Goal: Find specific page/section: Find specific page/section

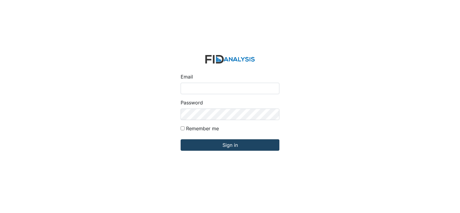
type input "[EMAIL_ADDRESS][DOMAIN_NAME]"
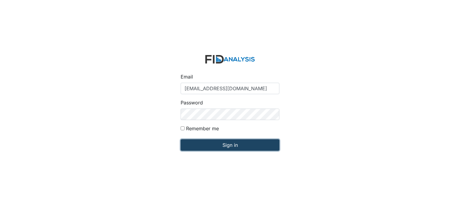
click at [210, 146] on input "Sign in" at bounding box center [230, 144] width 99 height 11
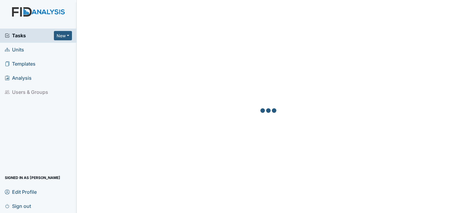
click at [42, 49] on link "Units" at bounding box center [38, 50] width 77 height 14
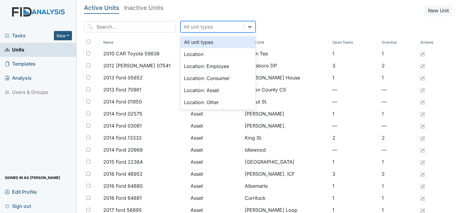
click at [247, 27] on icon at bounding box center [250, 27] width 6 height 6
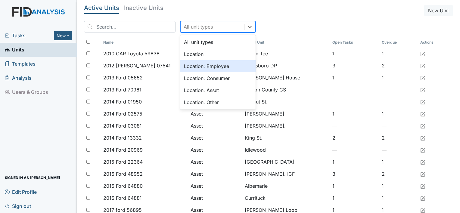
click at [210, 64] on div "Location: Employee" at bounding box center [217, 66] width 75 height 12
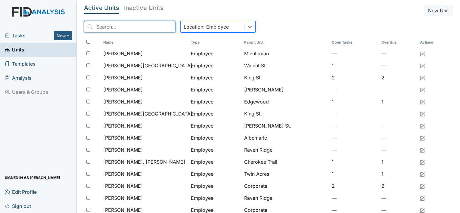
click at [151, 27] on input "search" at bounding box center [130, 26] width 92 height 11
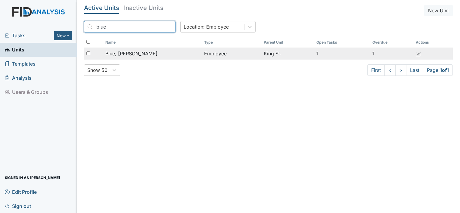
type input "blue"
click at [261, 54] on td "King St." at bounding box center [287, 54] width 53 height 12
